Goal: Transaction & Acquisition: Purchase product/service

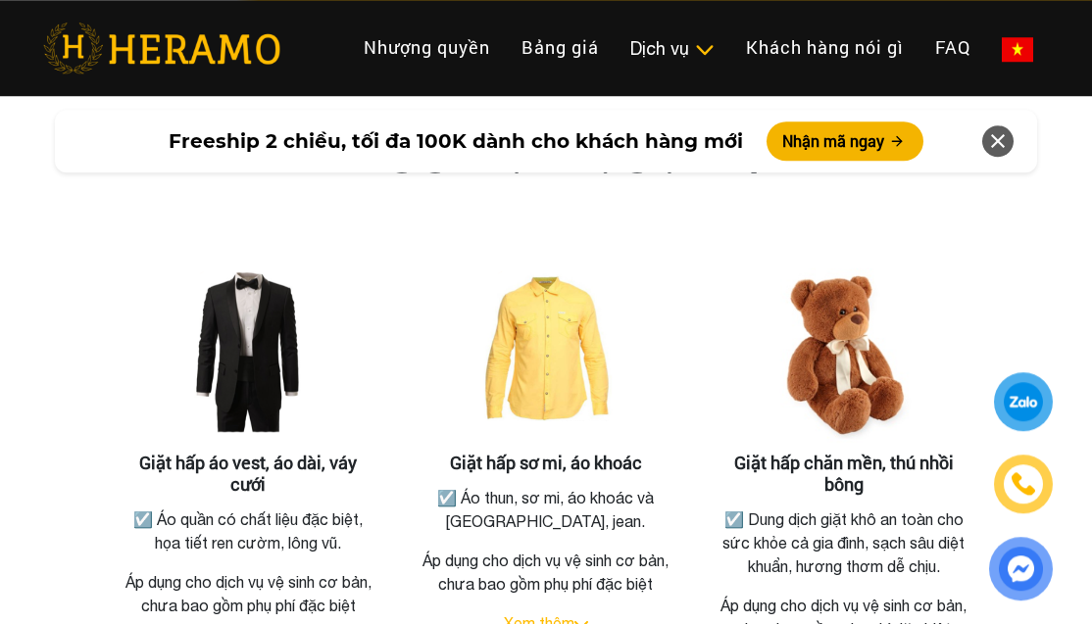
scroll to position [3557, 0]
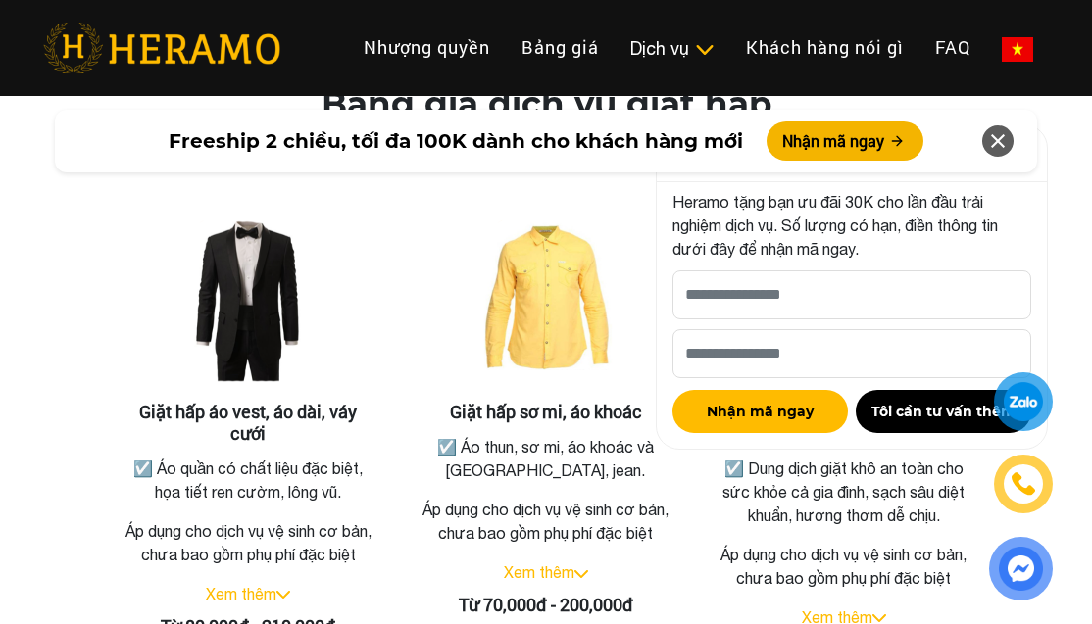
click at [1027, 170] on img at bounding box center [1015, 153] width 31 height 31
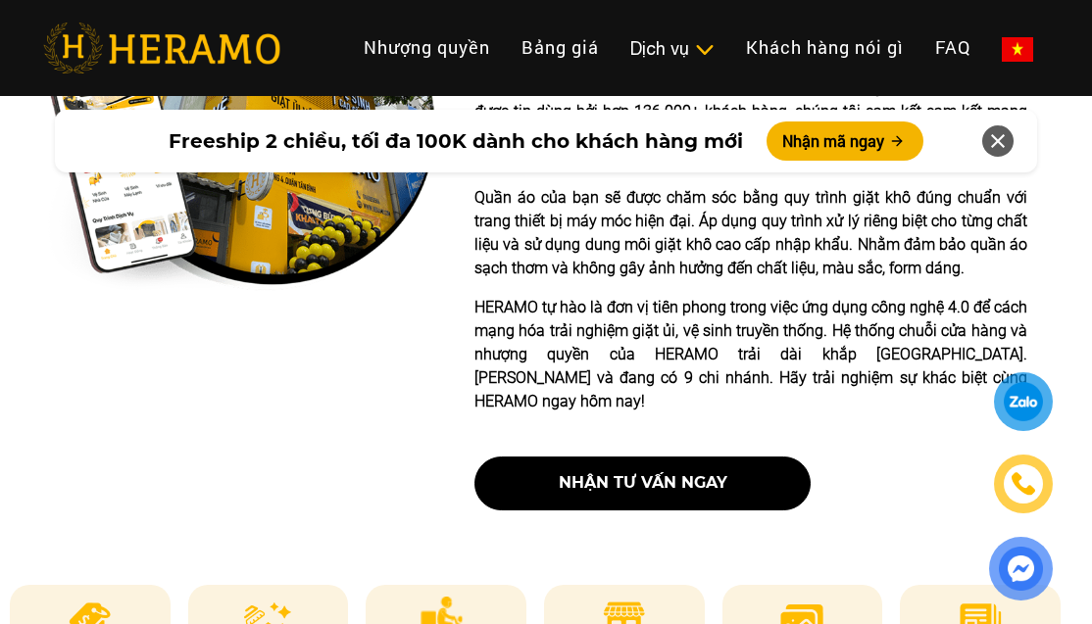
scroll to position [618, 27]
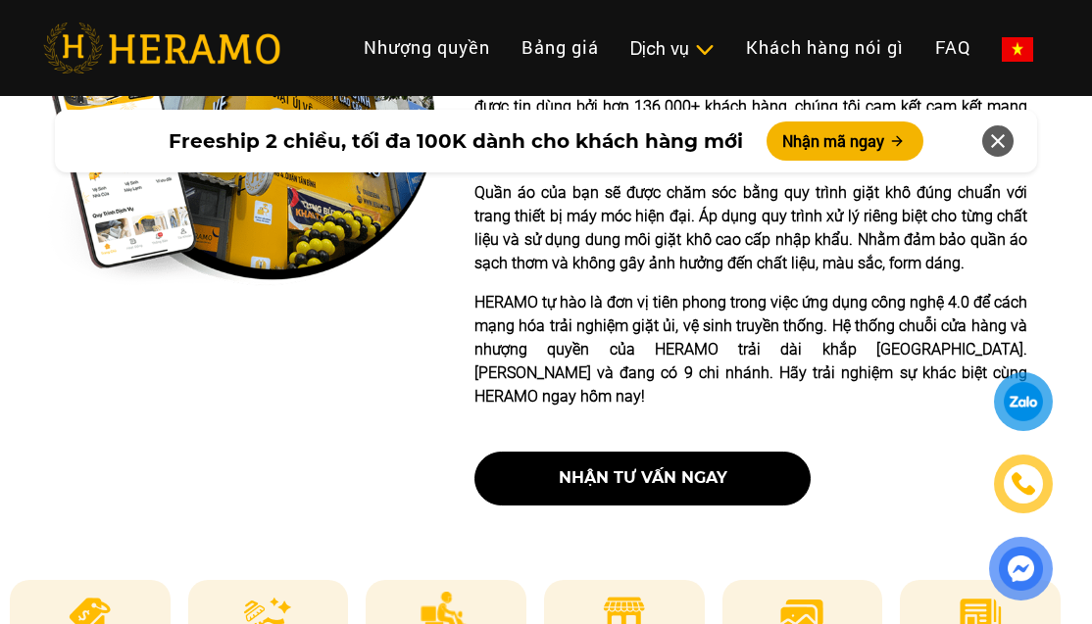
click at [69, 637] on img at bounding box center [90, 615] width 48 height 47
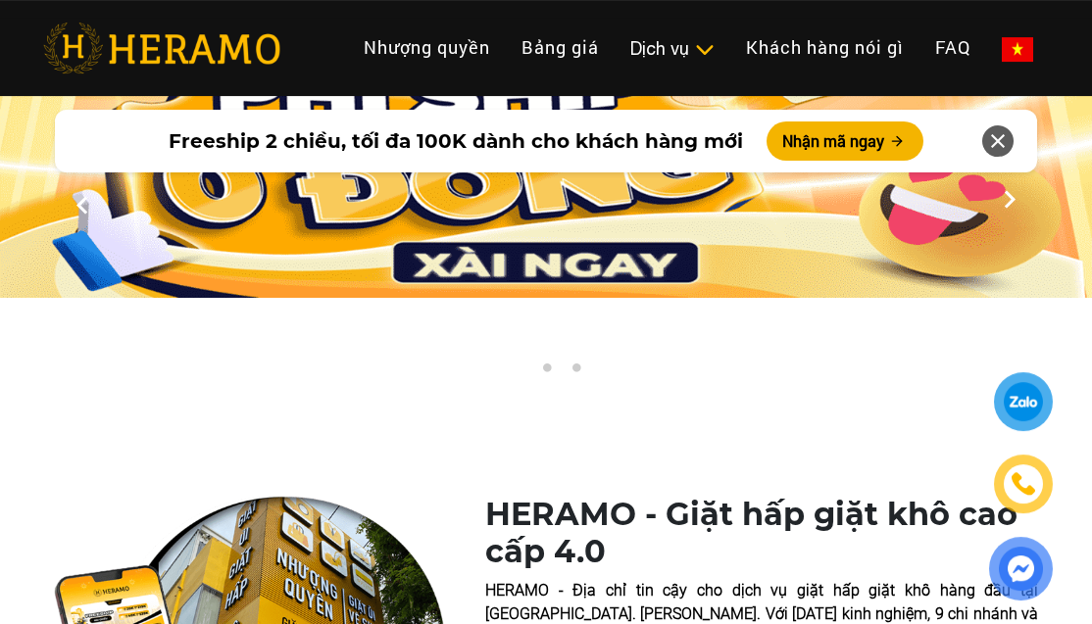
scroll to position [0, 0]
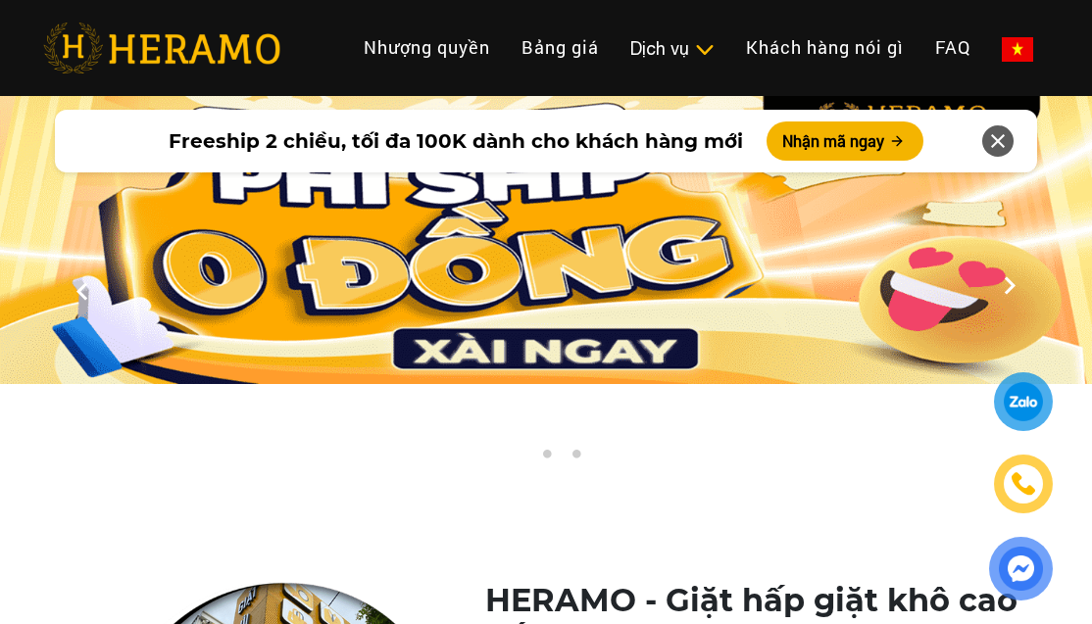
click at [573, 56] on link "Bảng giá" at bounding box center [560, 47] width 109 height 42
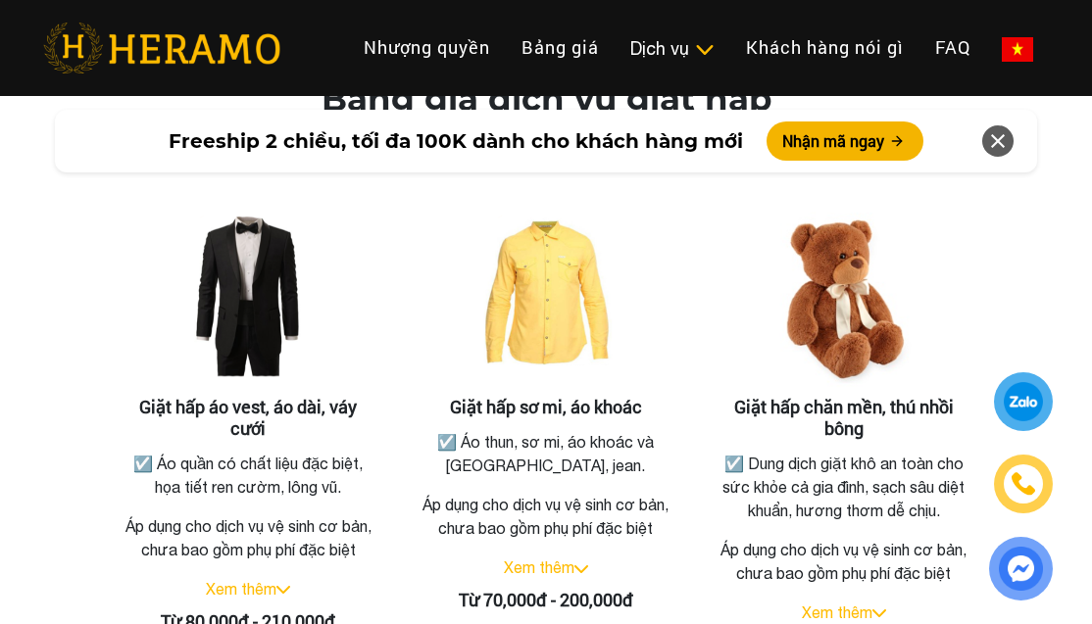
click at [0, 0] on link "Giặt hấp, giặt khô" at bounding box center [0, 0] width 0 height 0
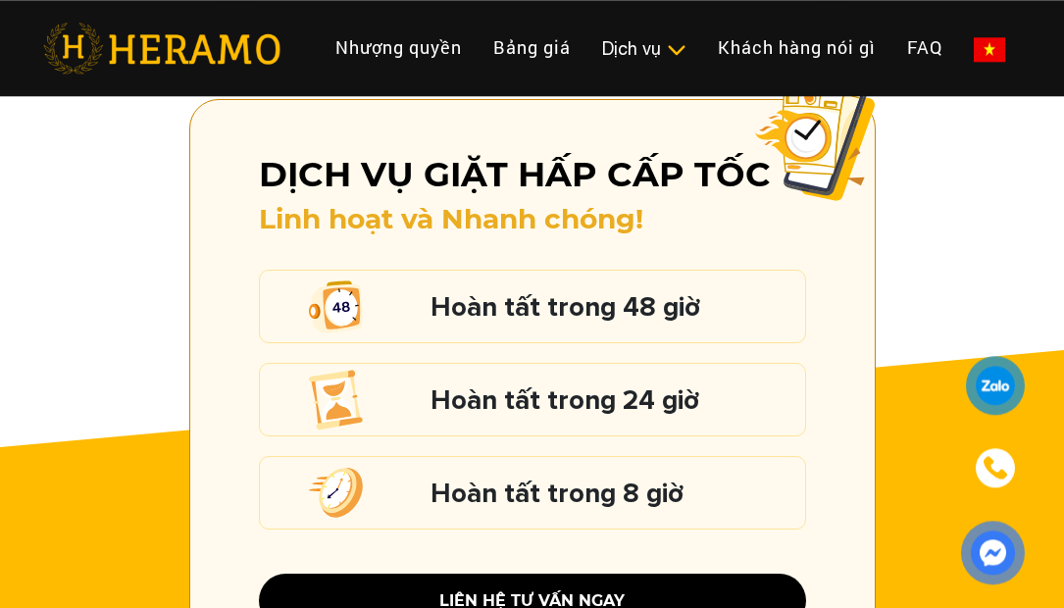
scroll to position [2721, 0]
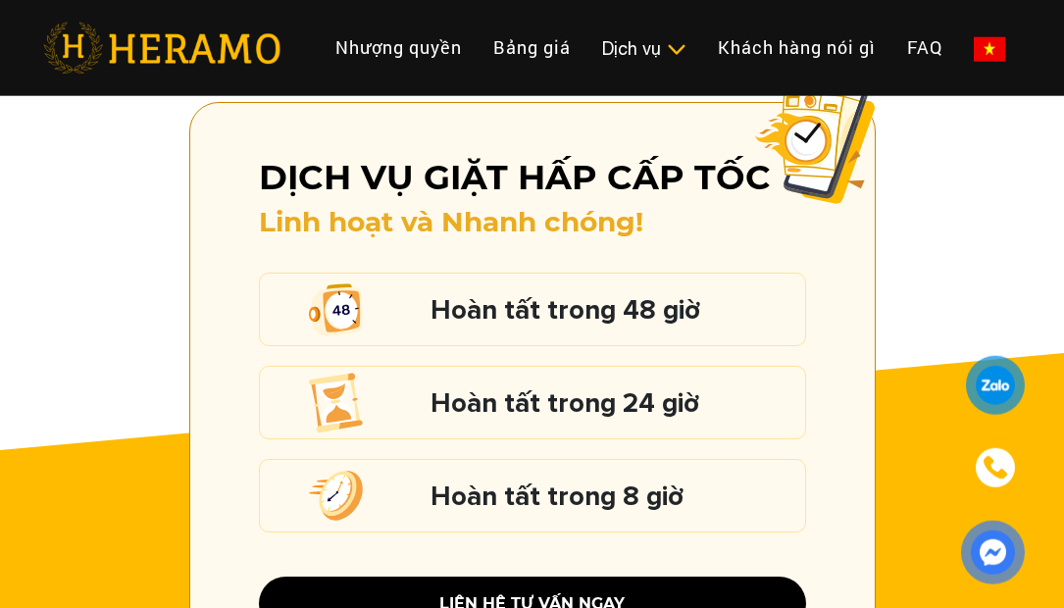
scroll to position [0, 1]
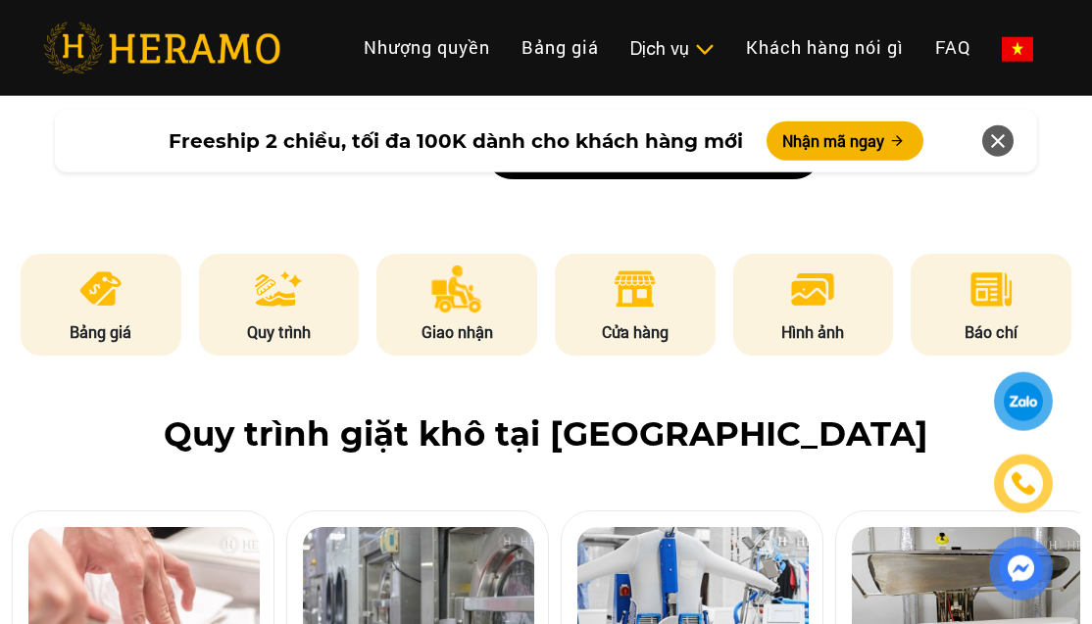
scroll to position [952, 0]
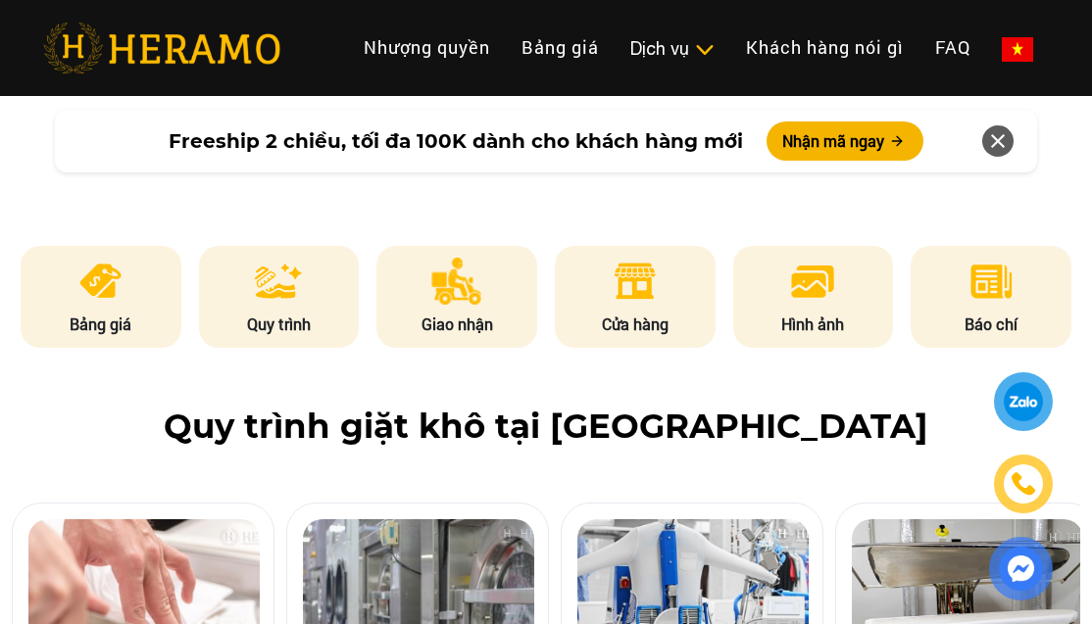
click at [447, 302] on img at bounding box center [456, 281] width 51 height 47
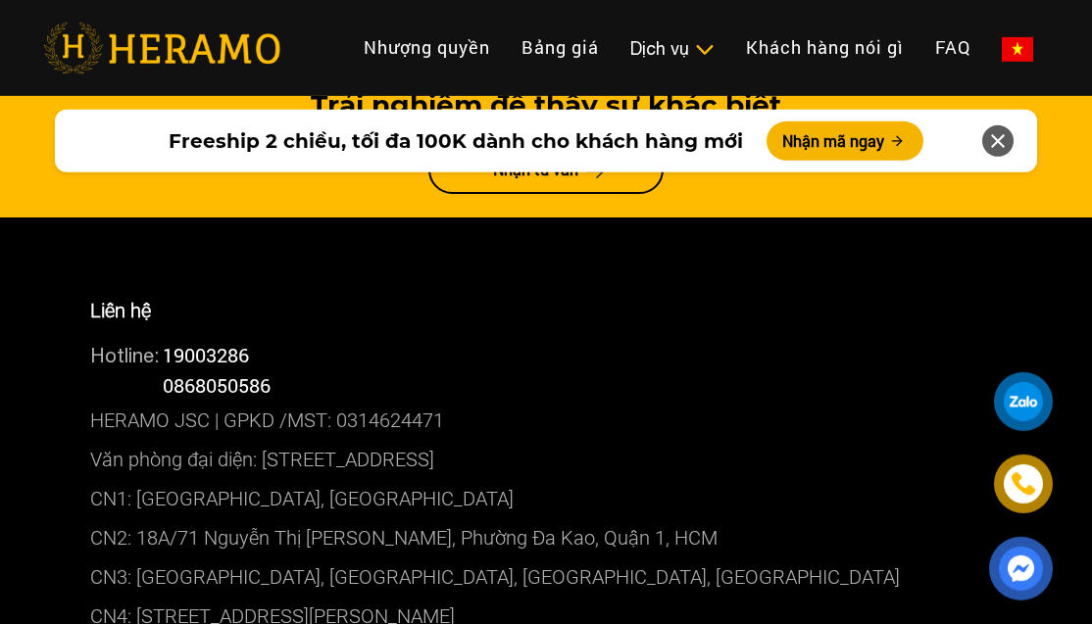
scroll to position [11248, 0]
